Goal: Navigation & Orientation: Find specific page/section

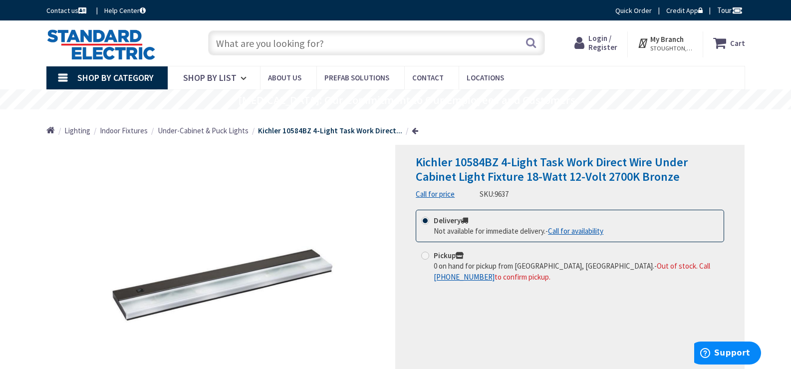
click at [183, 129] on span "Under-Cabinet & Puck Lights" at bounding box center [203, 130] width 91 height 9
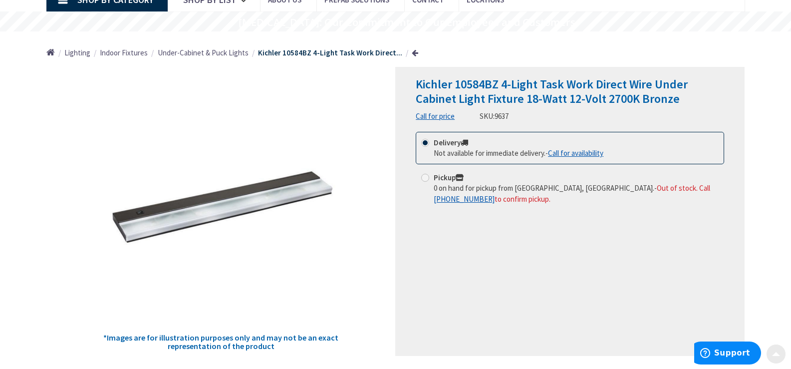
scroll to position [100, 0]
